Goal: Task Accomplishment & Management: Manage account settings

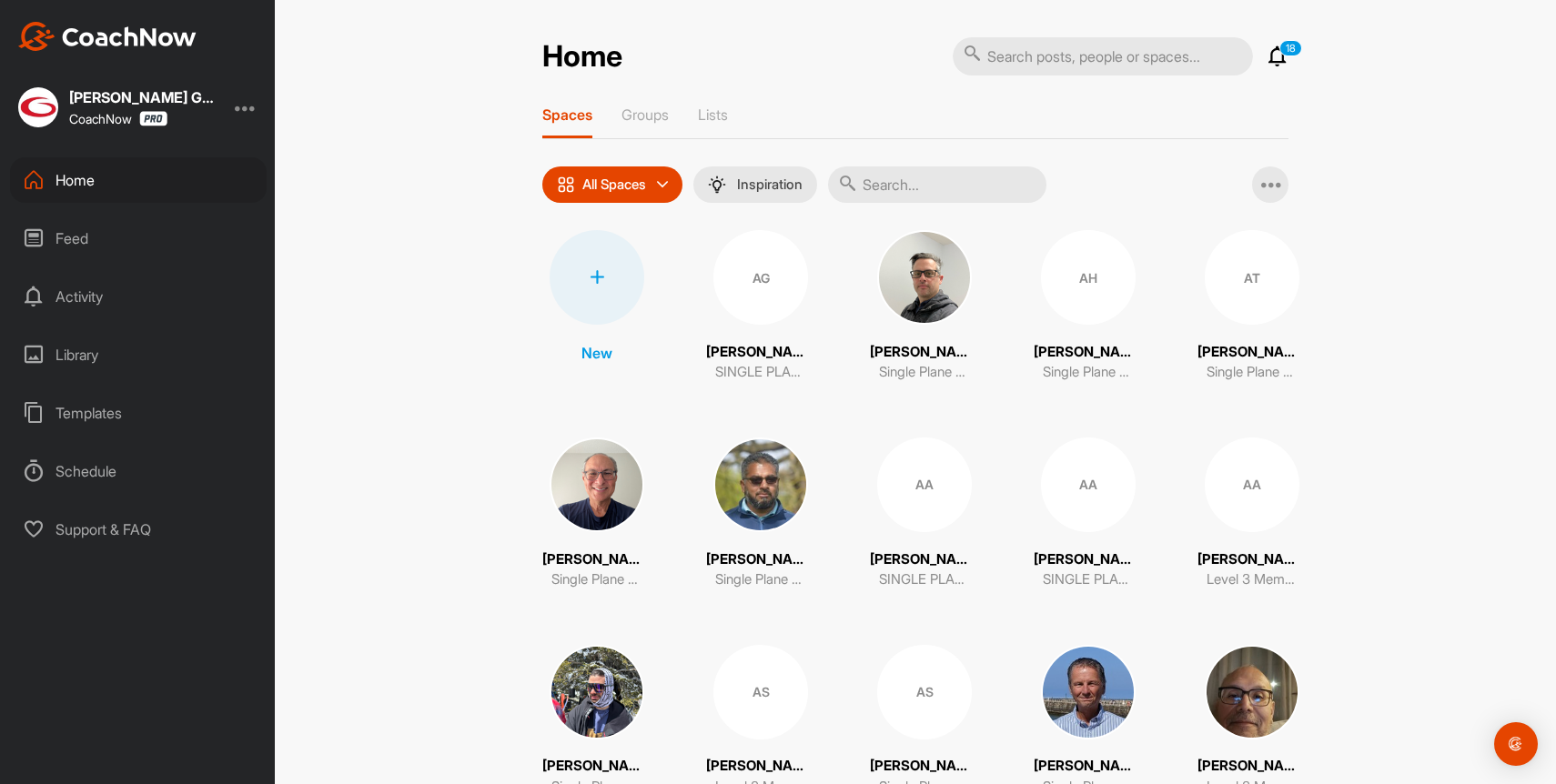
click at [1277, 62] on icon at bounding box center [1278, 56] width 22 height 22
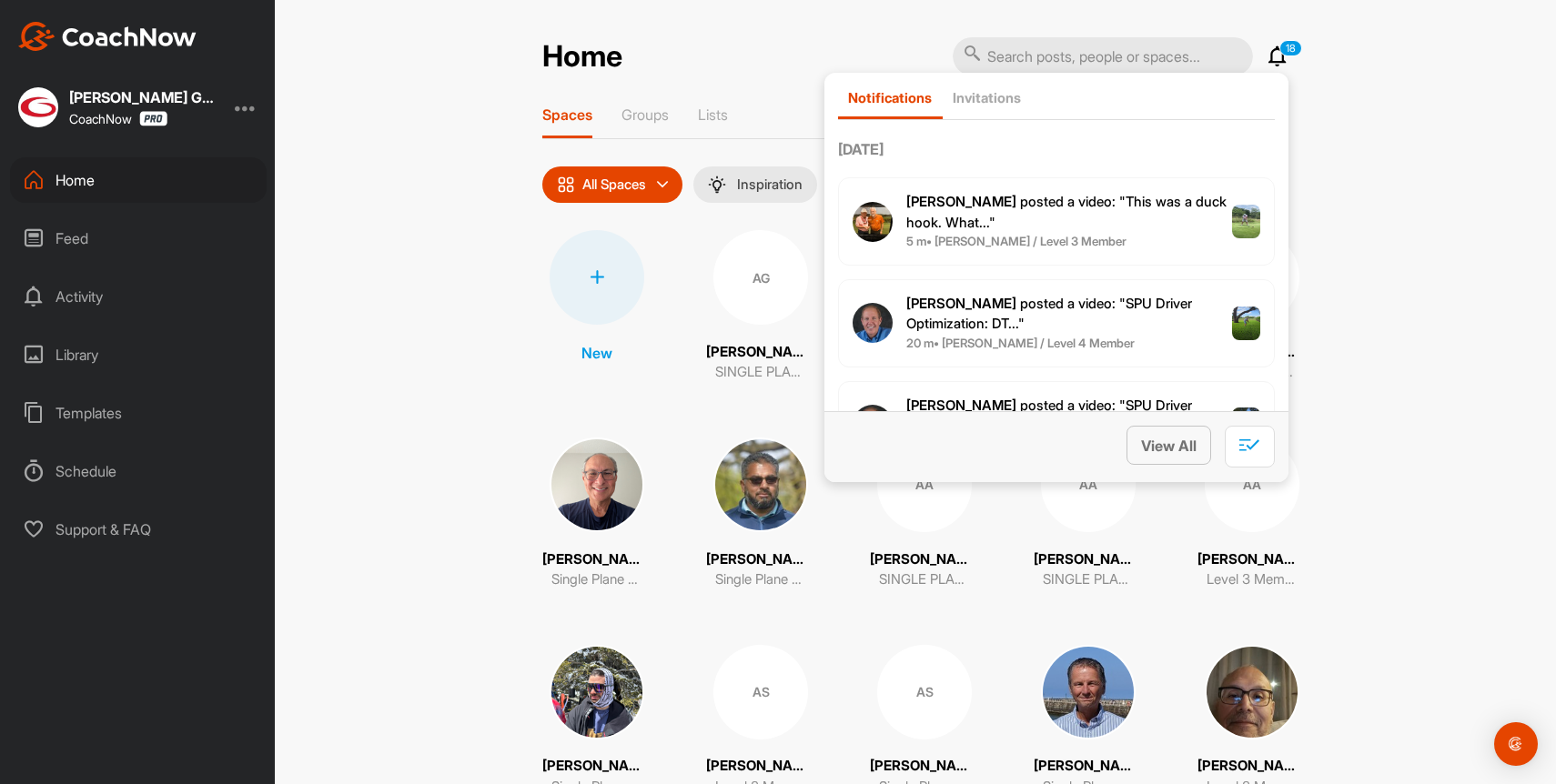
click at [1164, 456] on button "View All" at bounding box center [1169, 446] width 85 height 40
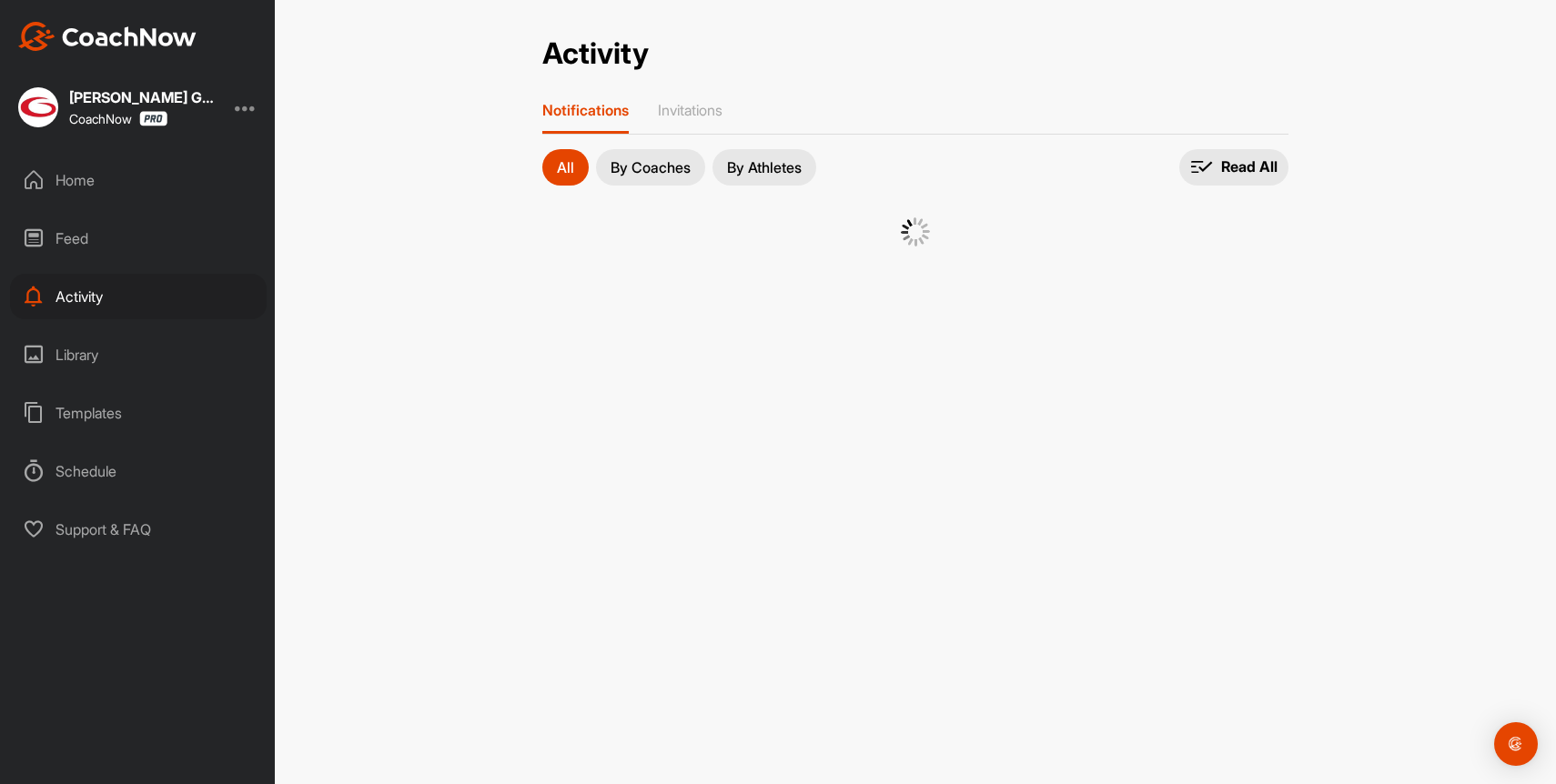
click at [244, 107] on div at bounding box center [245, 108] width 22 height 22
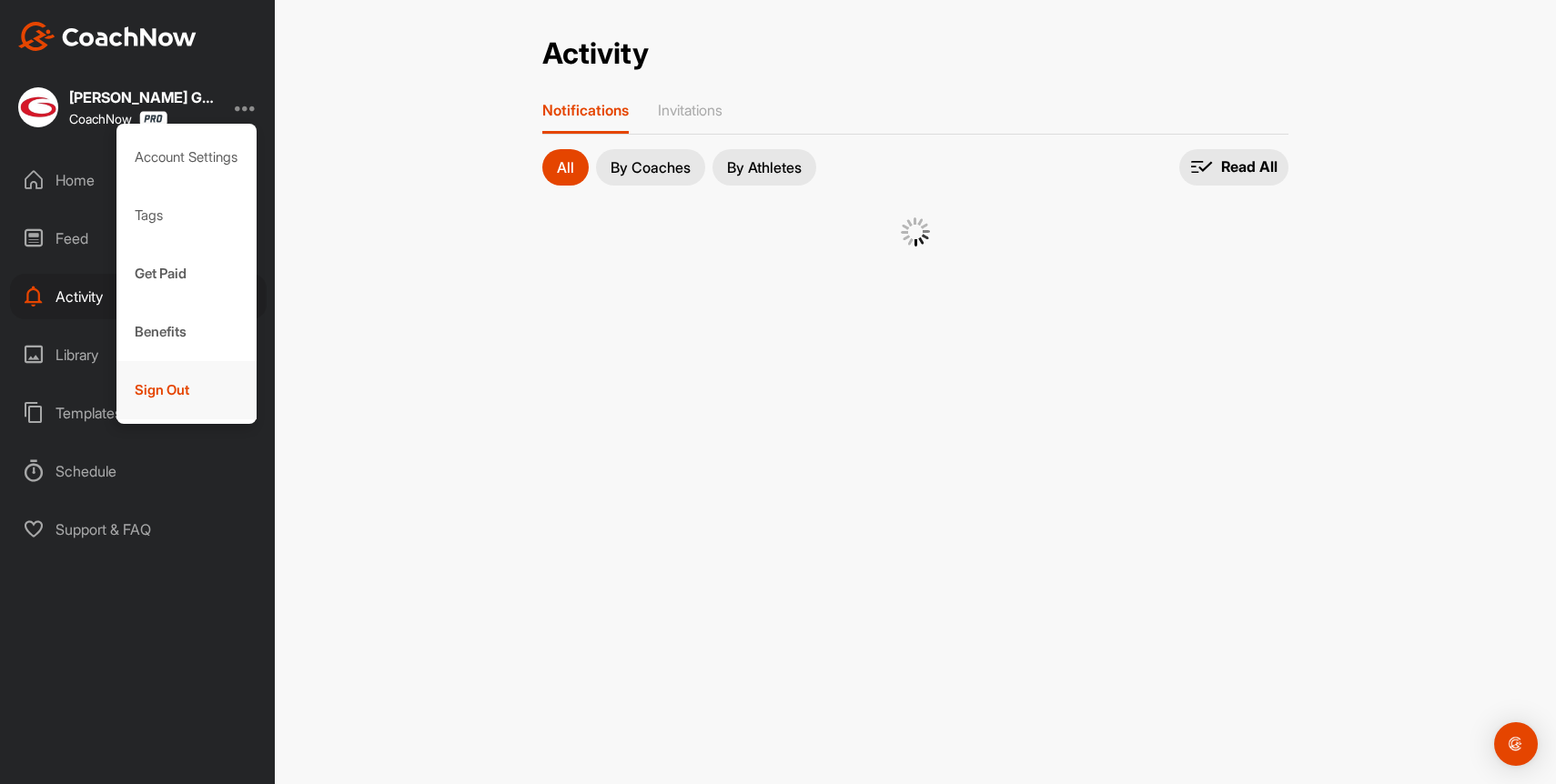
click at [172, 396] on div "Sign Out" at bounding box center [187, 390] width 141 height 58
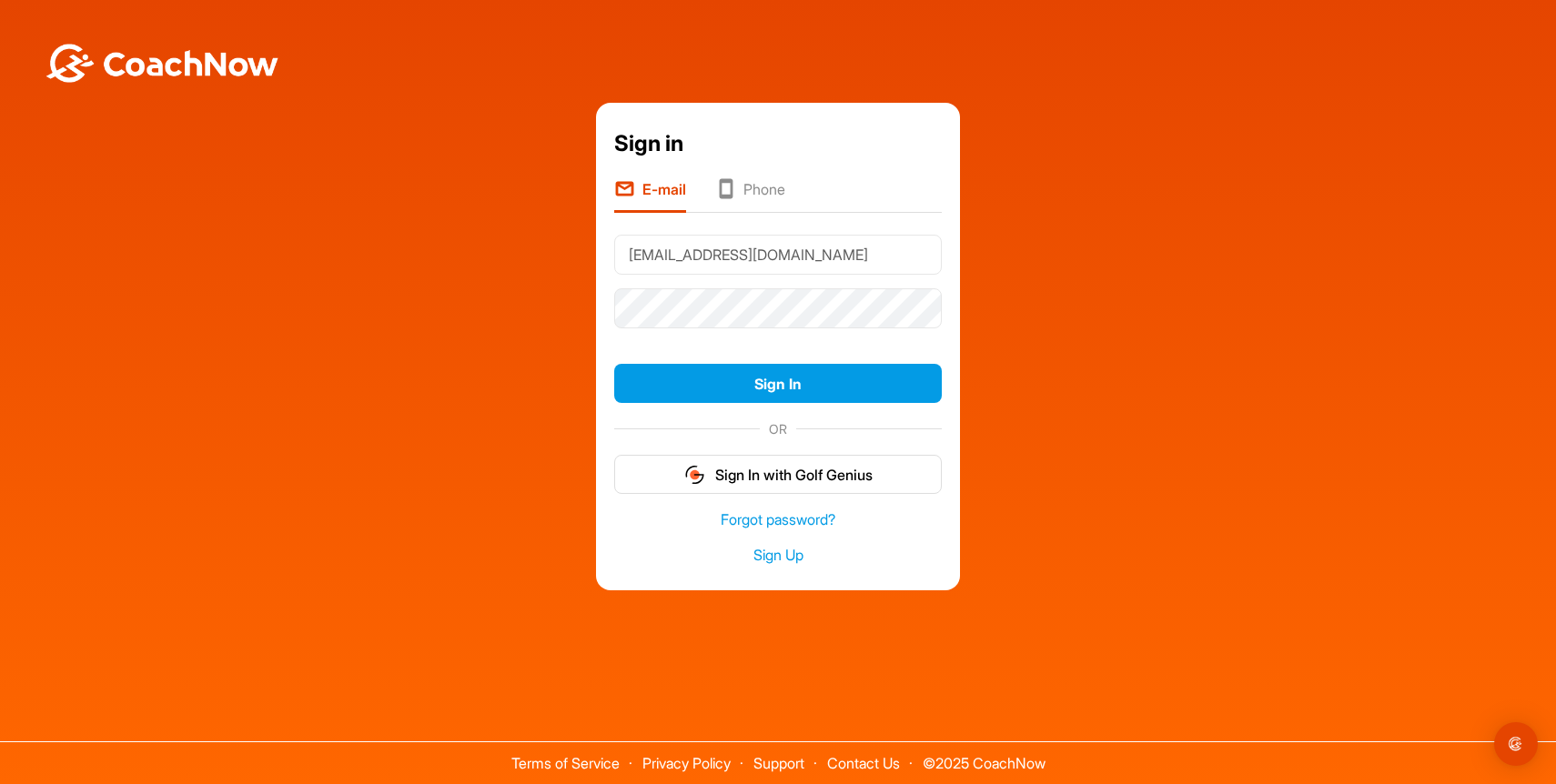
click at [757, 253] on input "[EMAIL_ADDRESS][DOMAIN_NAME]" at bounding box center [778, 254] width 327 height 40
type input "[EMAIL_ADDRESS][DOMAIN_NAME]"
click at [795, 395] on button "Sign In" at bounding box center [778, 384] width 327 height 40
